Goal: Task Accomplishment & Management: Use online tool/utility

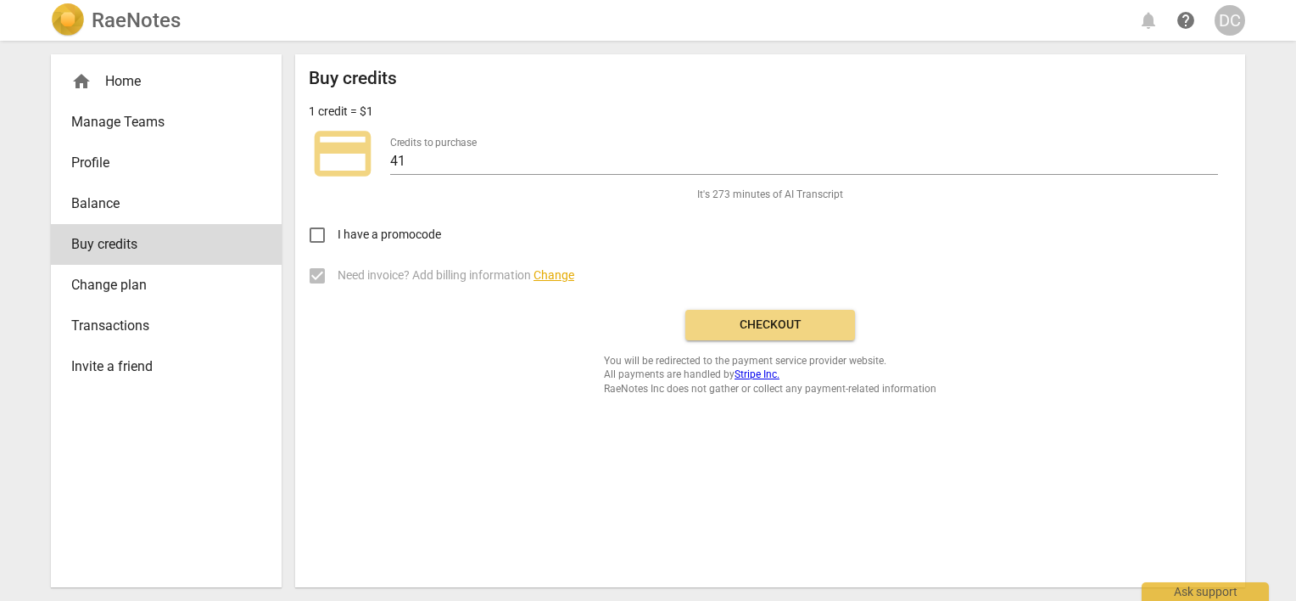
click at [114, 80] on div "home Home" at bounding box center [159, 81] width 176 height 20
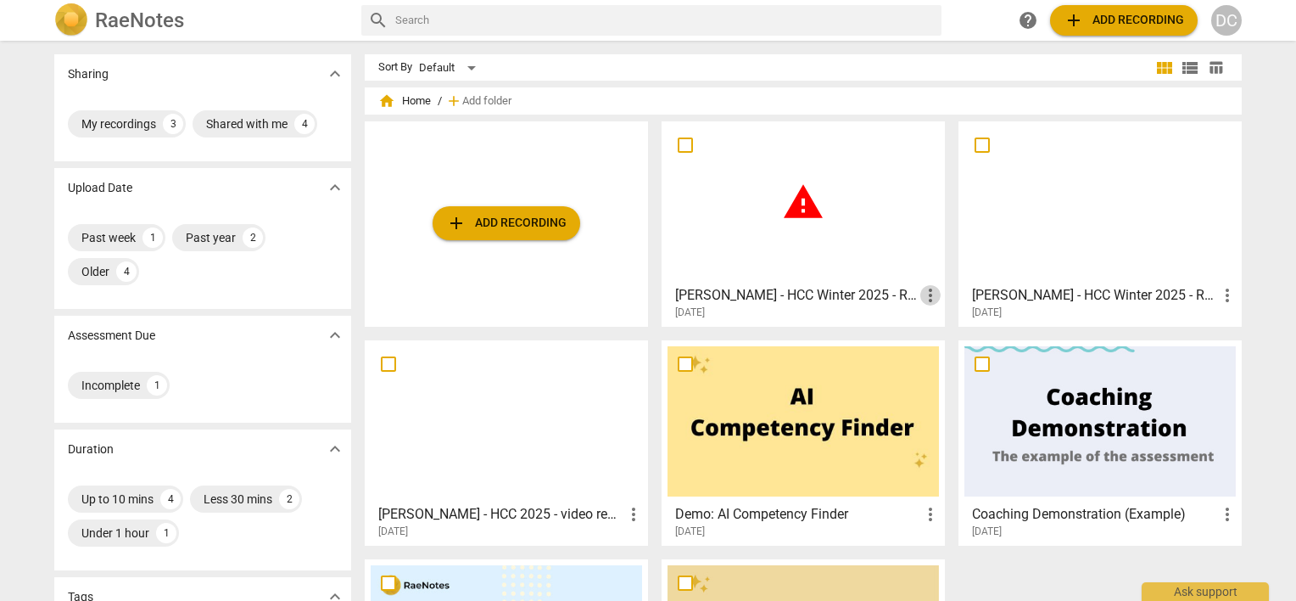
click at [921, 294] on span "more_vert" at bounding box center [930, 295] width 20 height 20
click at [954, 338] on li "Delete" at bounding box center [950, 336] width 64 height 41
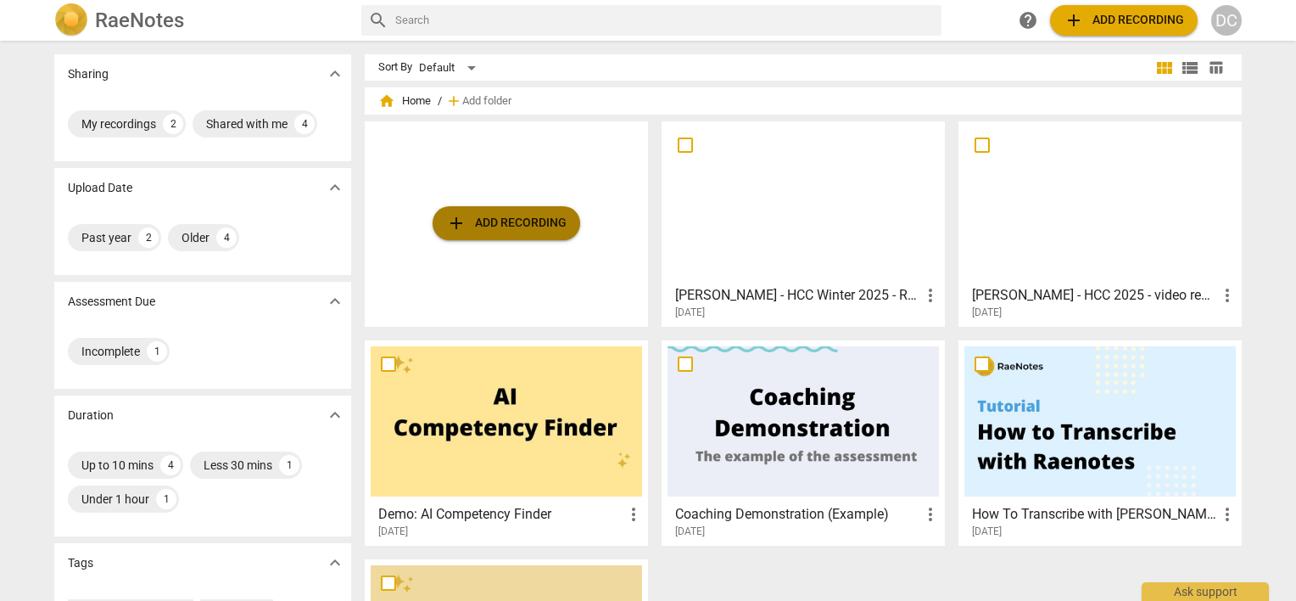
click at [503, 230] on span "add Add recording" at bounding box center [506, 223] width 120 height 20
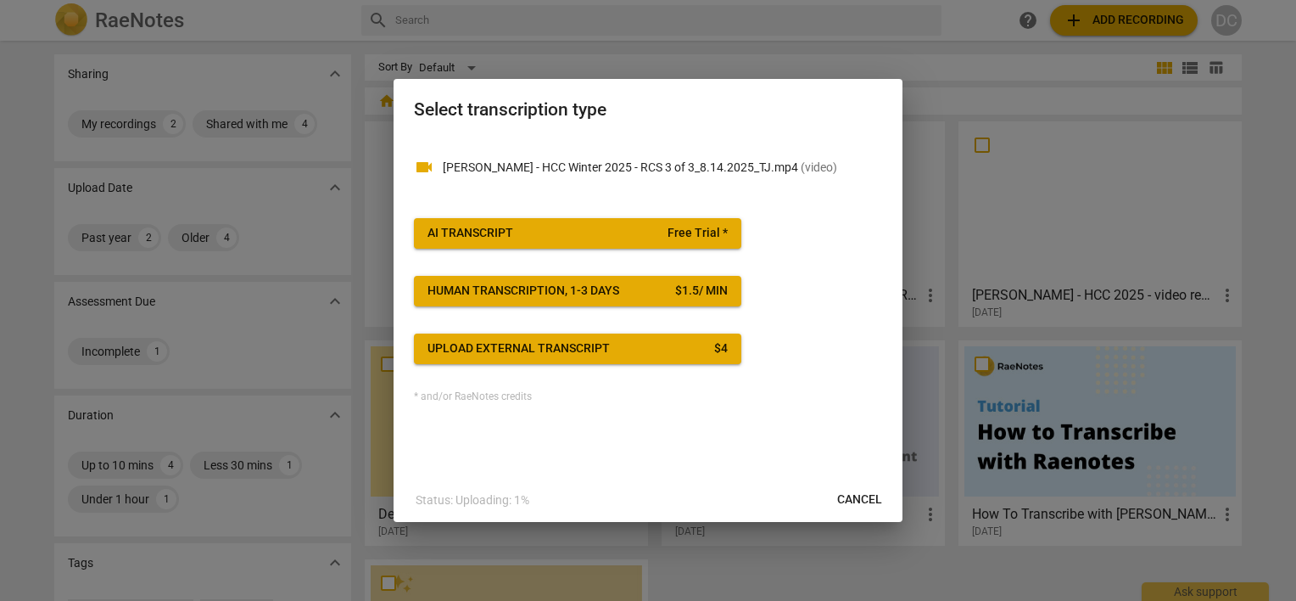
click at [724, 293] on div "$ 1.5 / min" at bounding box center [701, 290] width 53 height 17
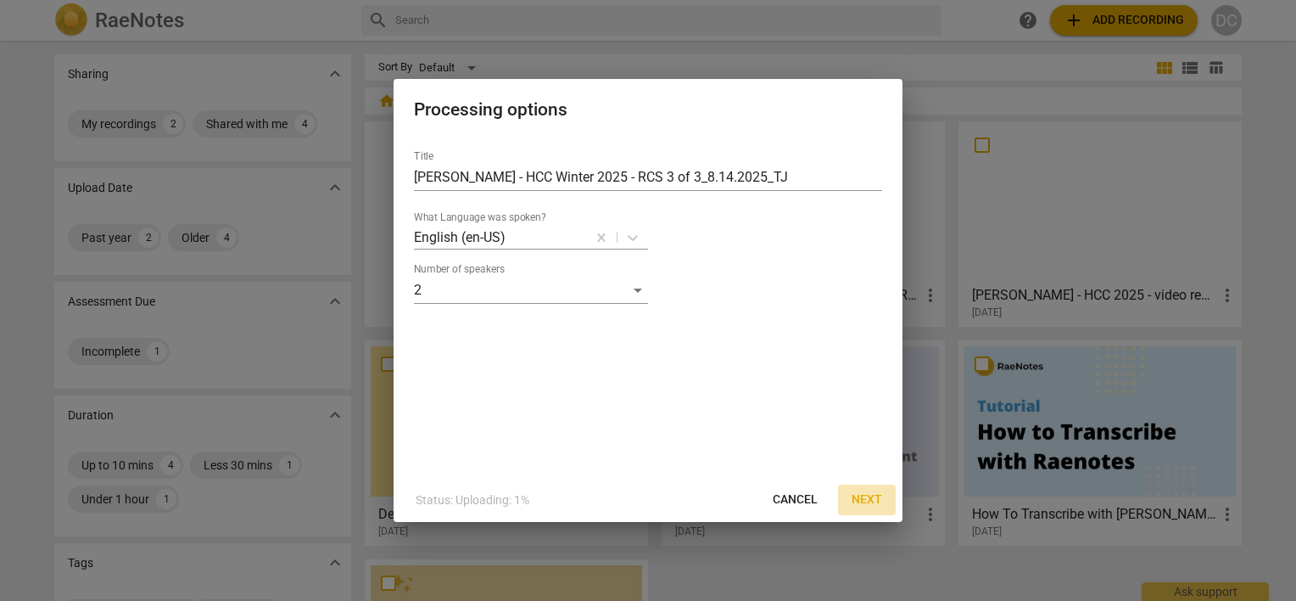
click at [865, 501] on span "Next" at bounding box center [867, 499] width 31 height 17
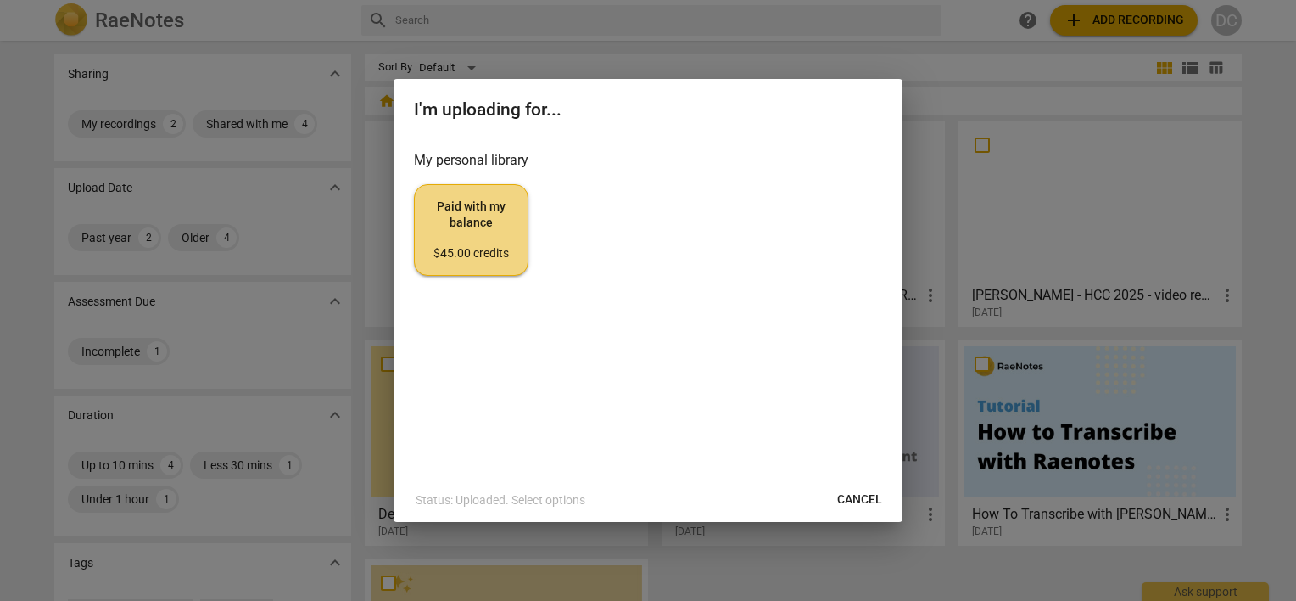
drag, startPoint x: 862, startPoint y: 505, endPoint x: 736, endPoint y: 48, distance: 474.1
click at [862, 505] on span "Cancel" at bounding box center [859, 499] width 45 height 17
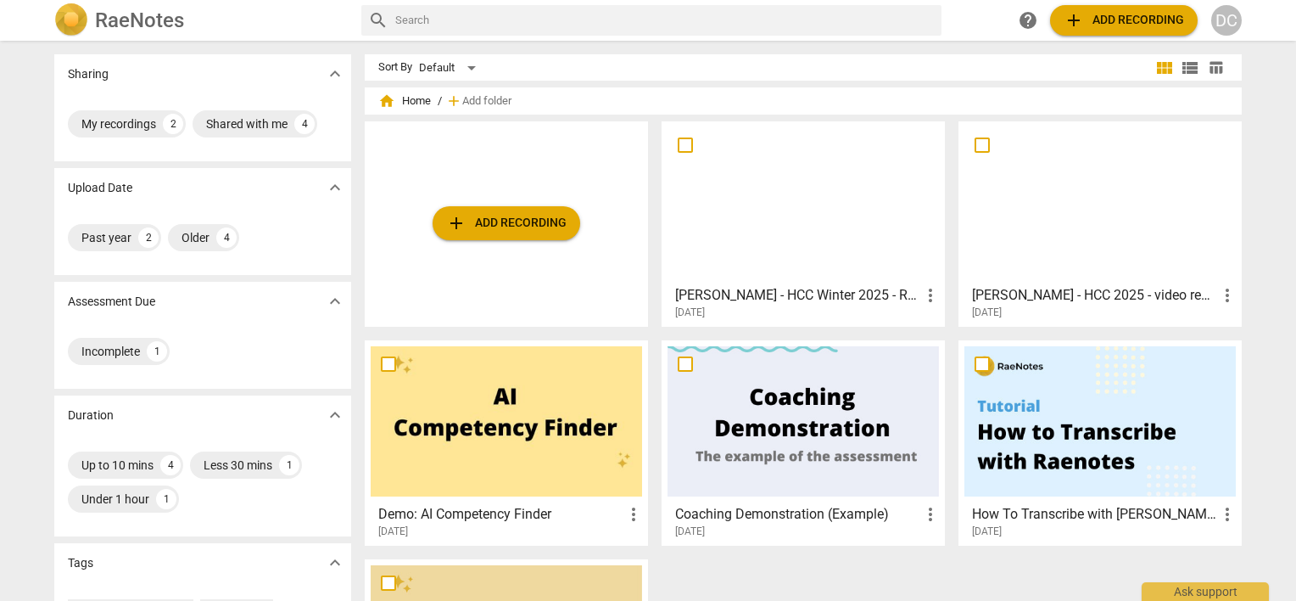
click at [475, 233] on button "add Add recording" at bounding box center [507, 223] width 148 height 34
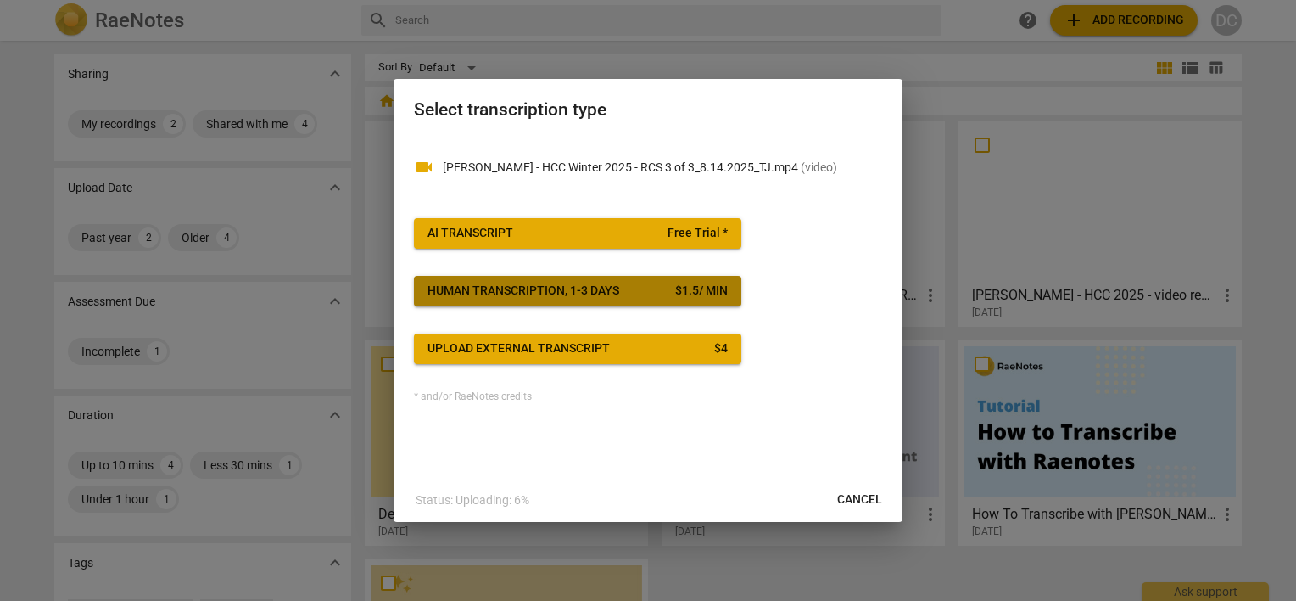
click at [680, 297] on div "$ 1.5 / min" at bounding box center [701, 290] width 53 height 17
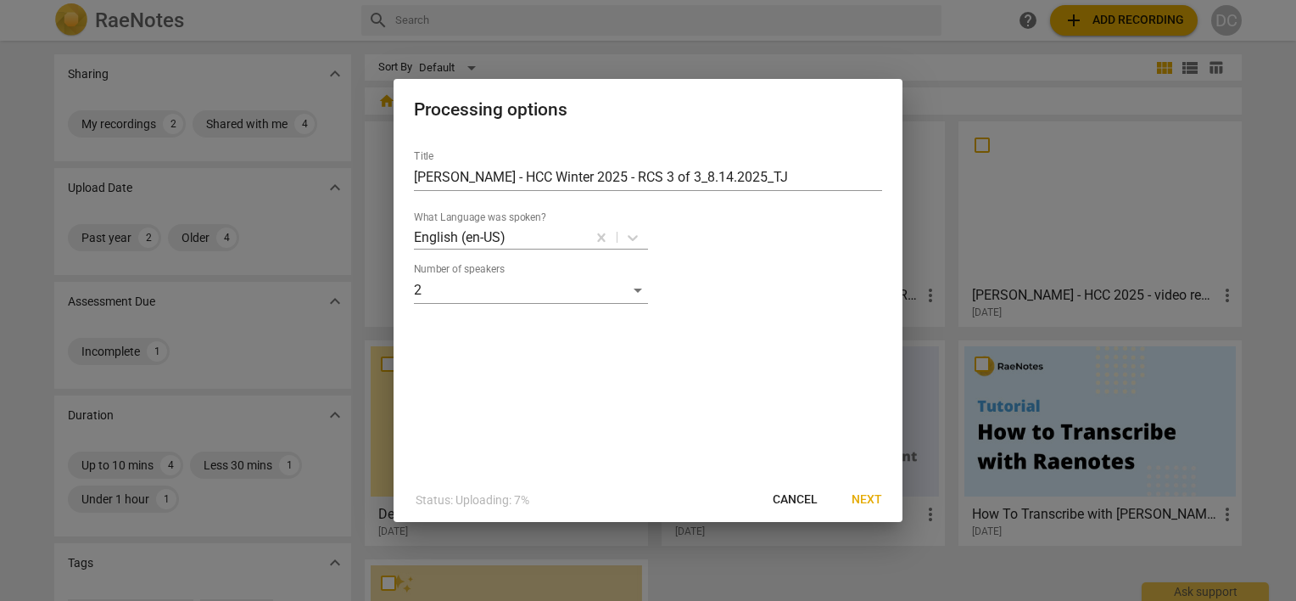
click at [870, 501] on span "Next" at bounding box center [867, 499] width 31 height 17
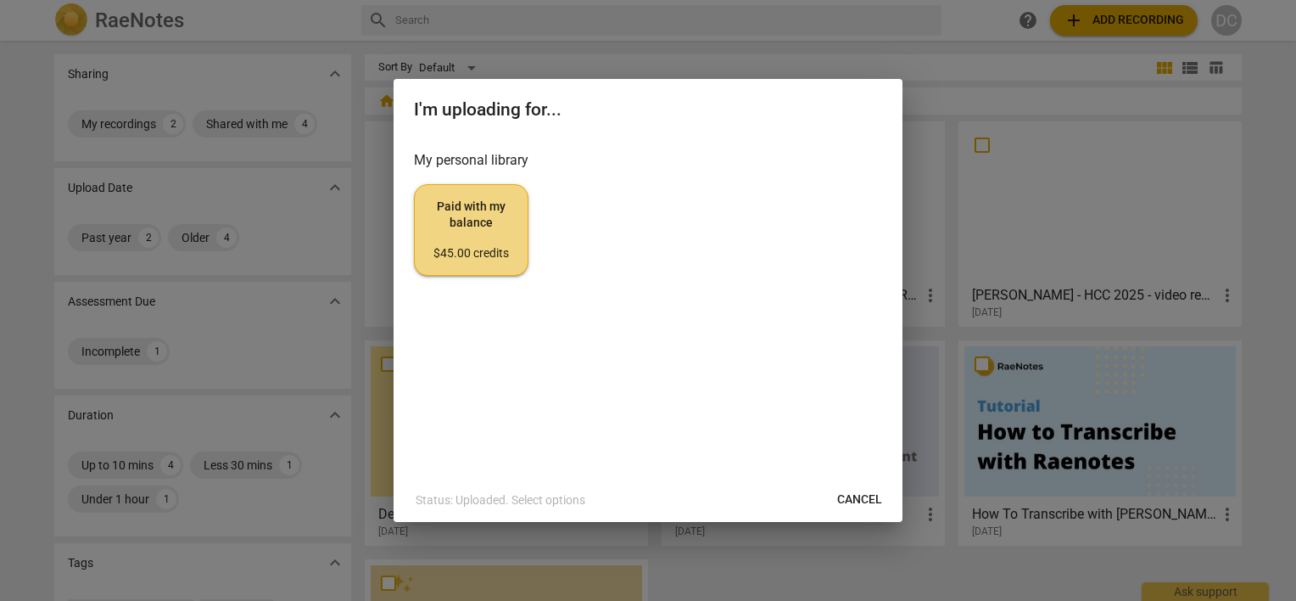
click at [489, 240] on span "Paid with my balance $45.00 credits" at bounding box center [471, 230] width 86 height 64
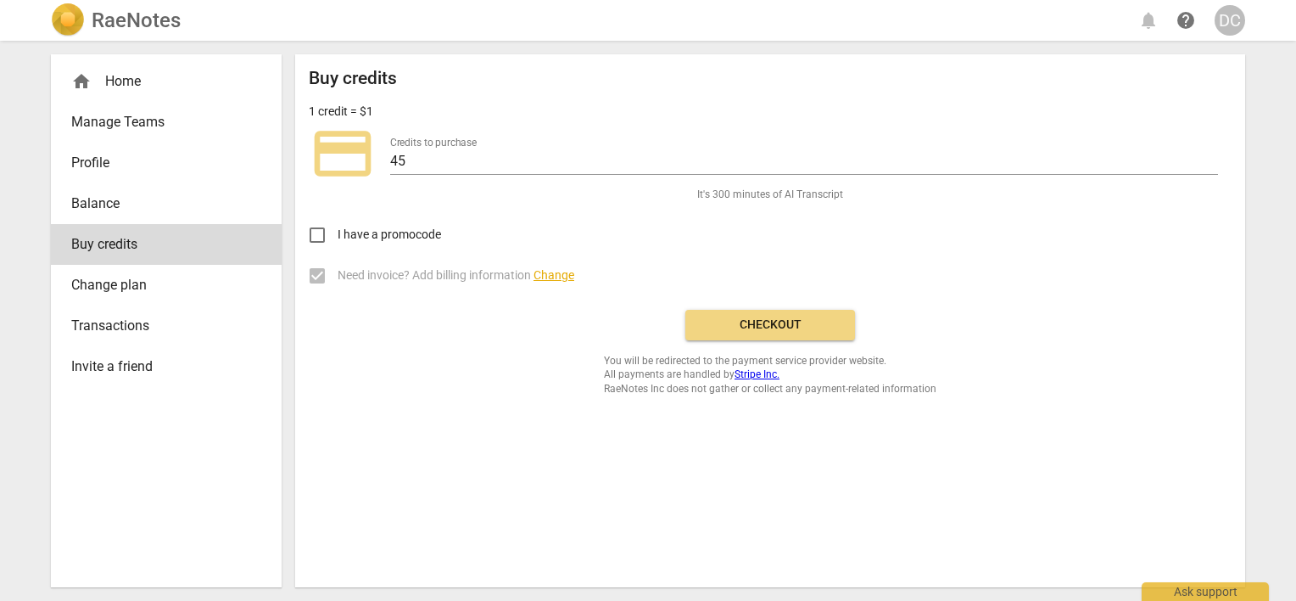
click at [785, 329] on span "Checkout" at bounding box center [770, 324] width 143 height 17
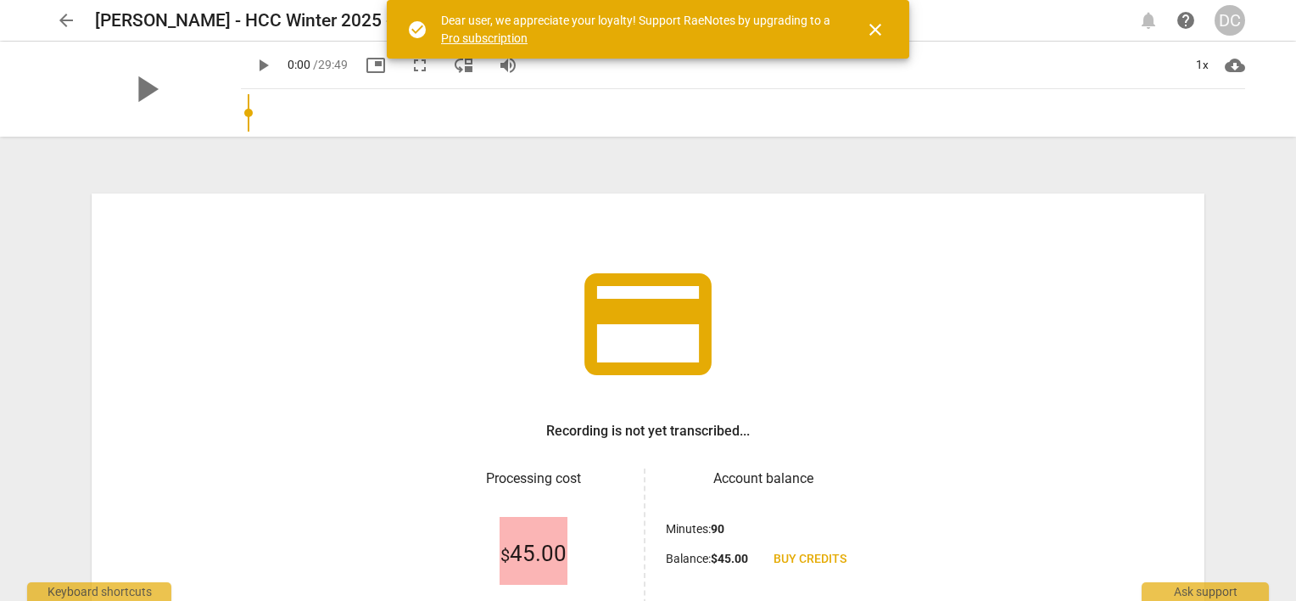
click at [872, 20] on span "close" at bounding box center [875, 30] width 20 height 20
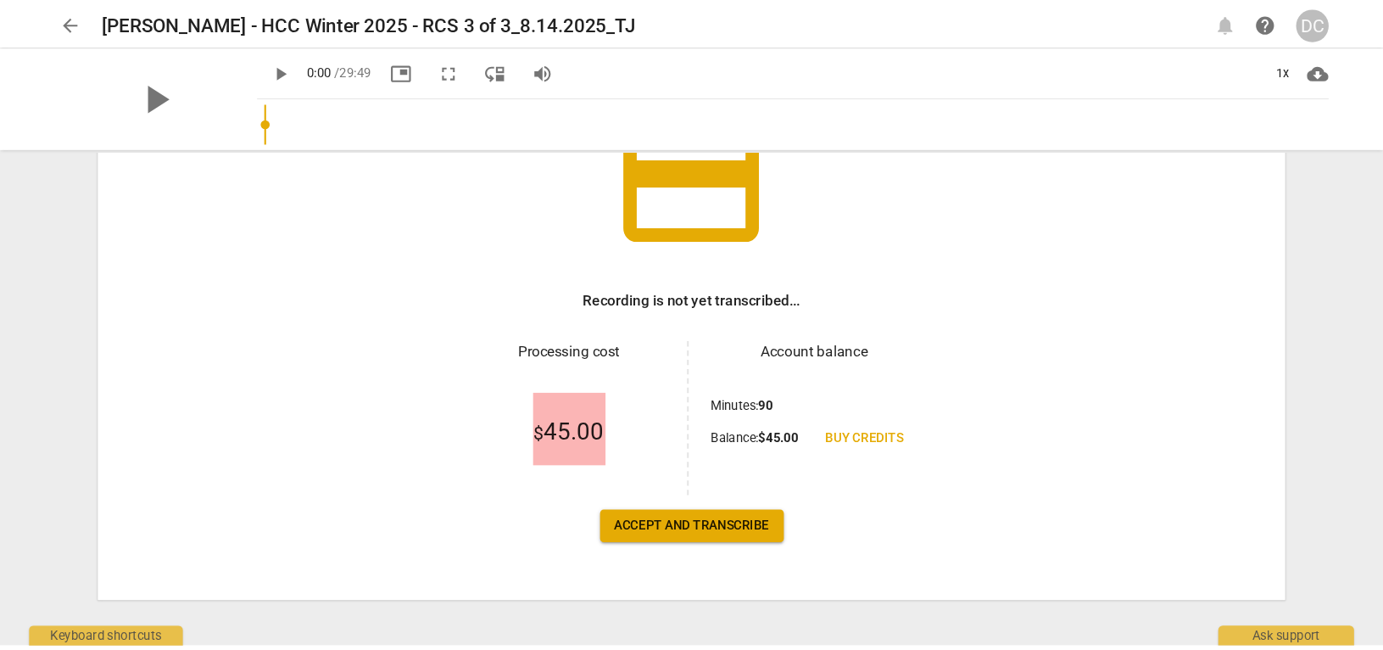
scroll to position [165, 0]
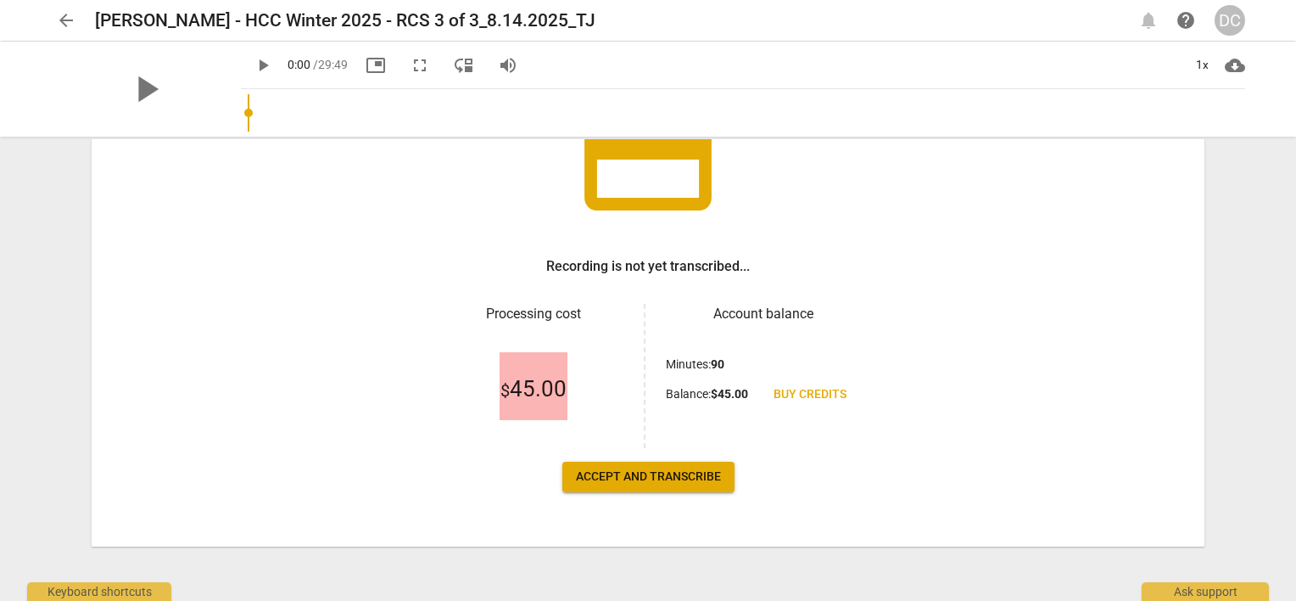
click at [696, 475] on span "Accept and transcribe" at bounding box center [648, 476] width 145 height 17
